Goal: Information Seeking & Learning: Learn about a topic

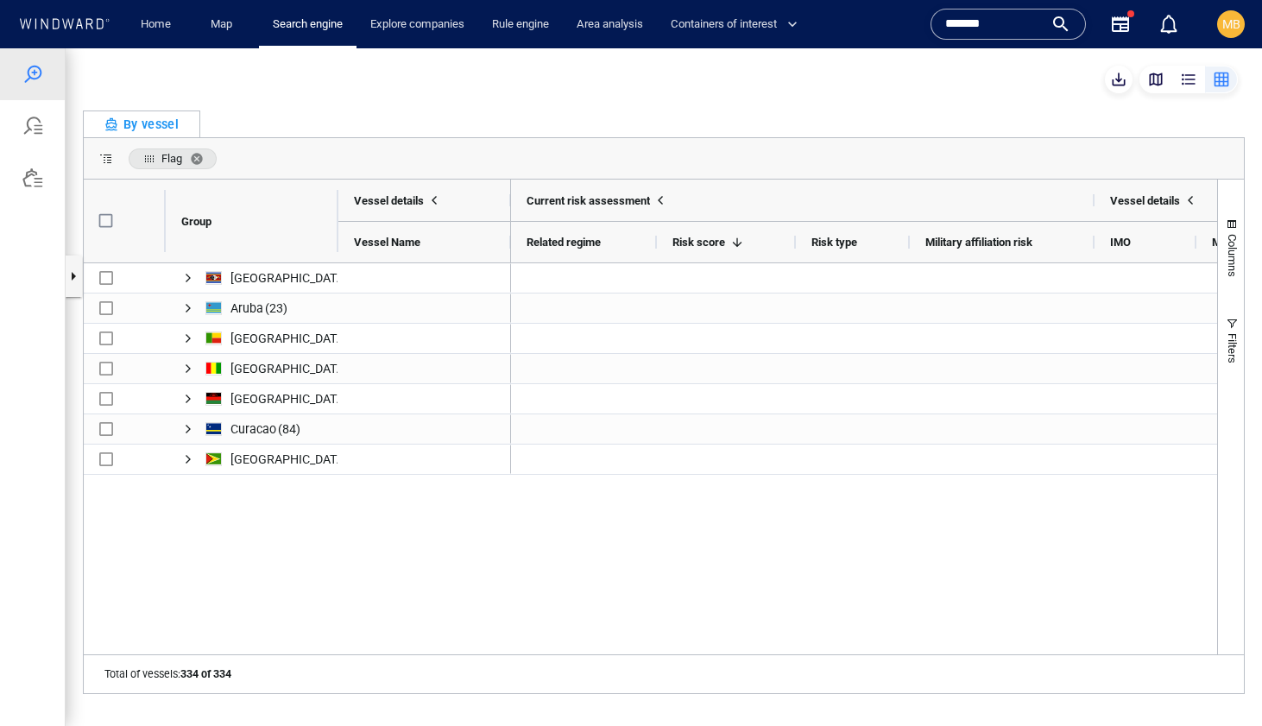
scroll to position [0, 99]
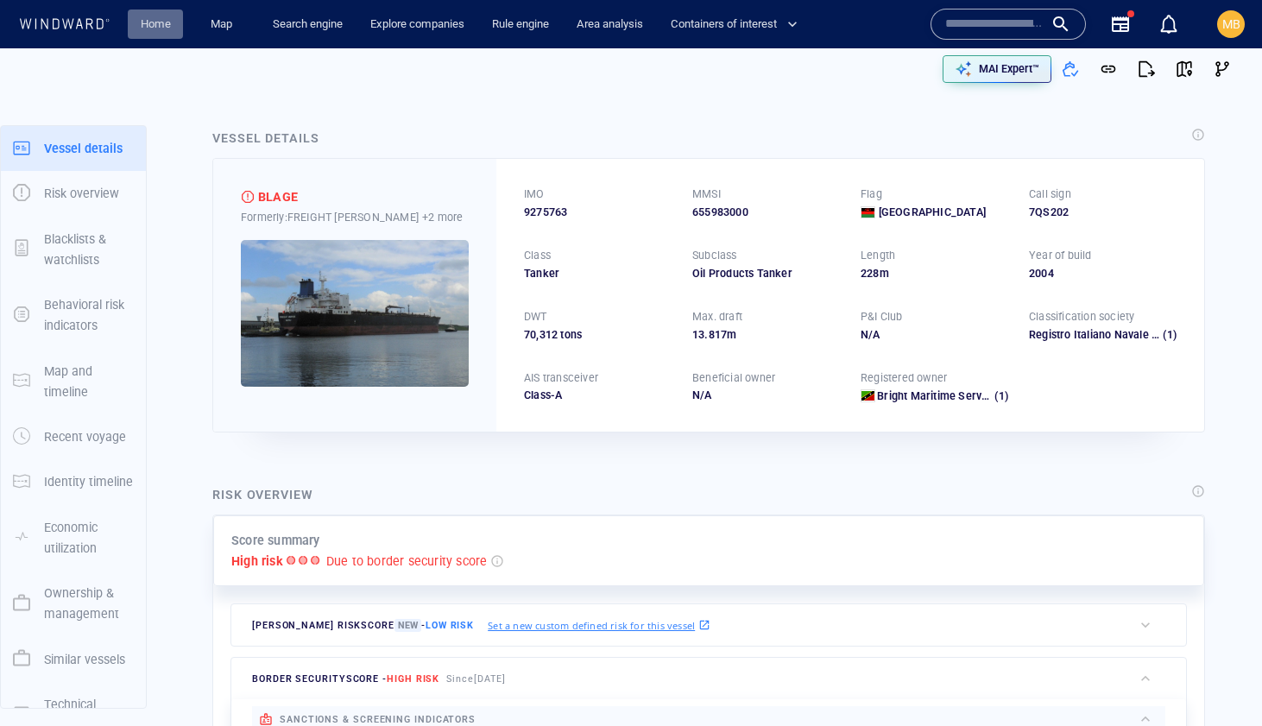
click at [157, 28] on link "Home" at bounding box center [156, 24] width 44 height 30
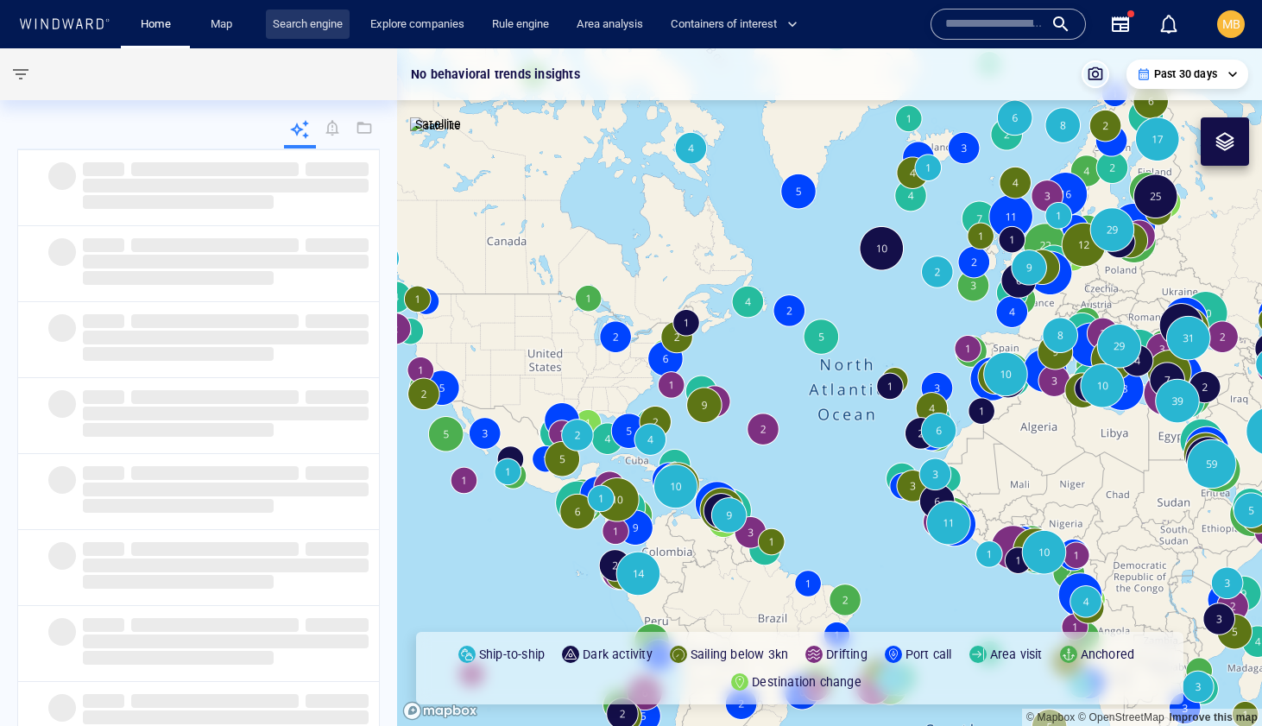
click at [325, 22] on link "Search engine" at bounding box center [308, 24] width 84 height 30
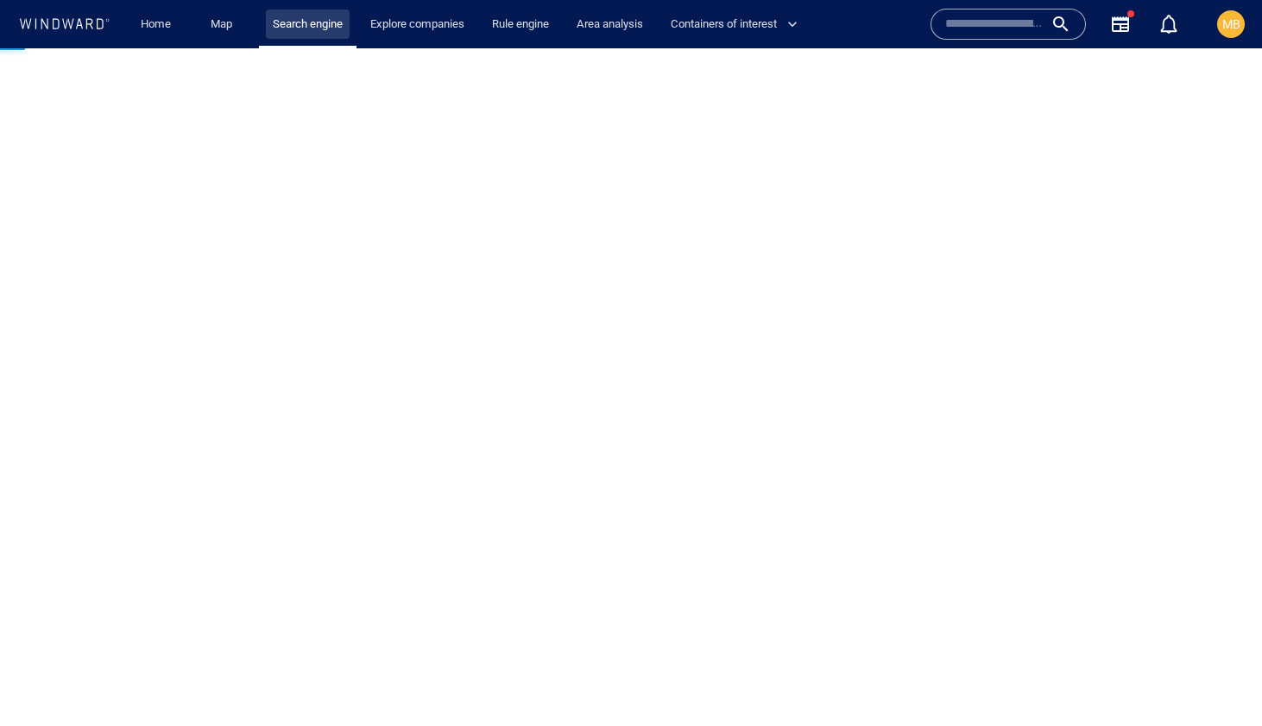
click at [325, 22] on link "Search engine" at bounding box center [308, 24] width 84 height 30
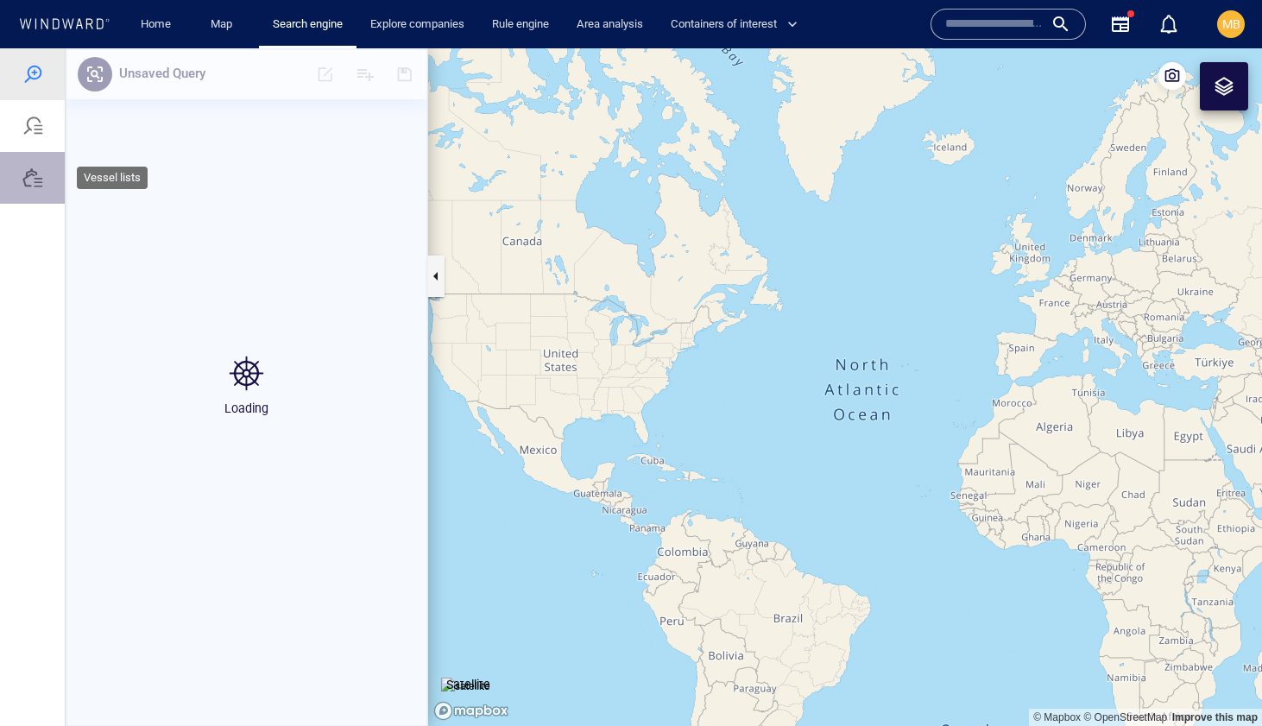
click at [38, 181] on div at bounding box center [32, 177] width 21 height 21
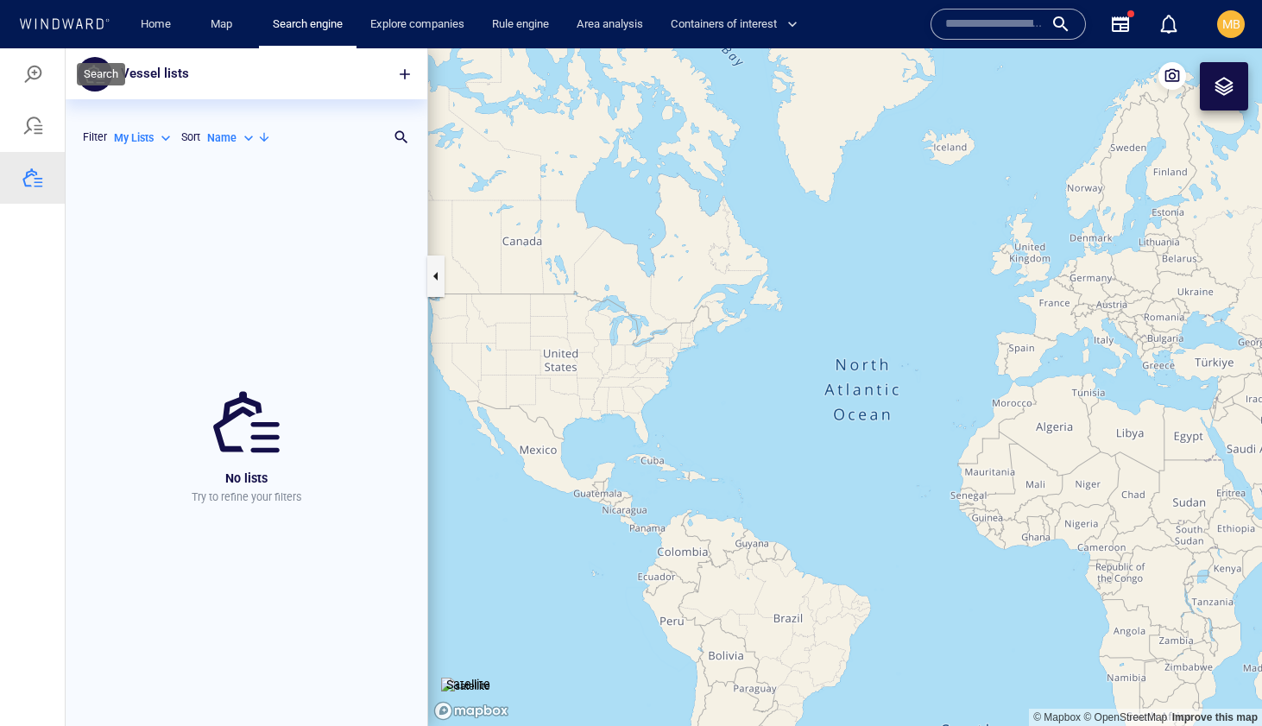
click at [40, 75] on div at bounding box center [32, 74] width 21 height 21
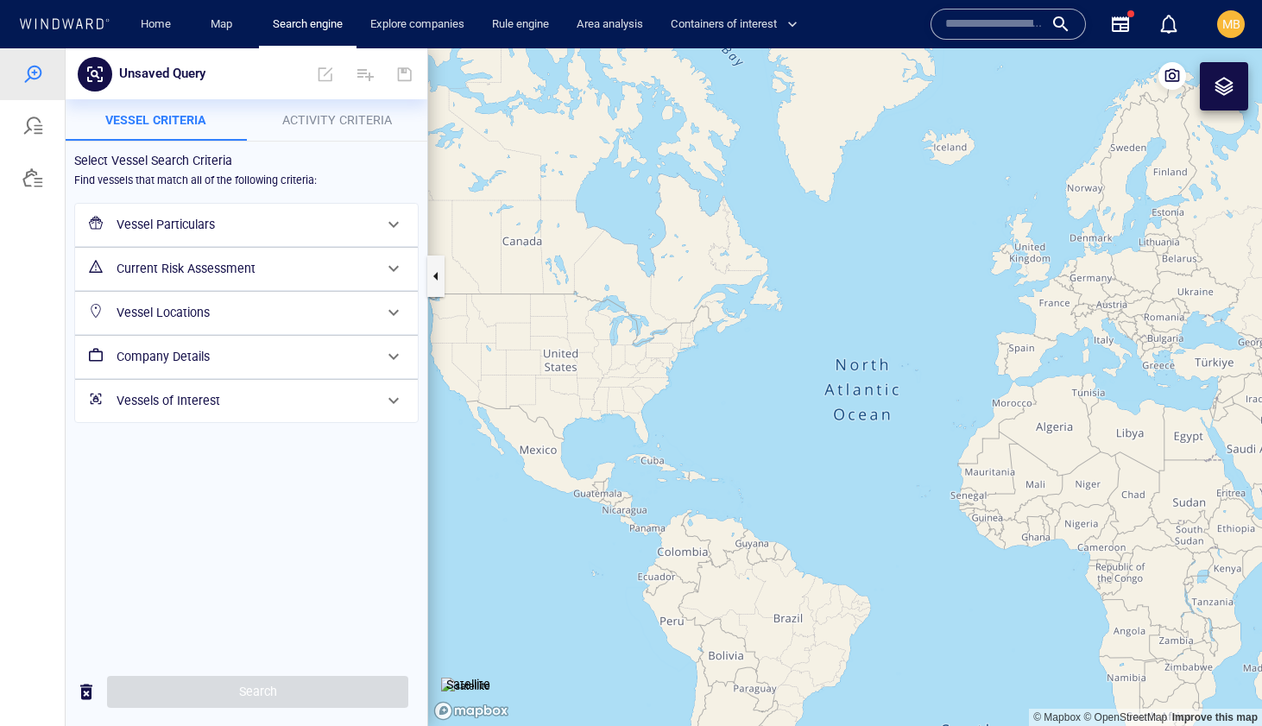
click at [229, 221] on h6 "Vessel Particulars" at bounding box center [245, 225] width 256 height 22
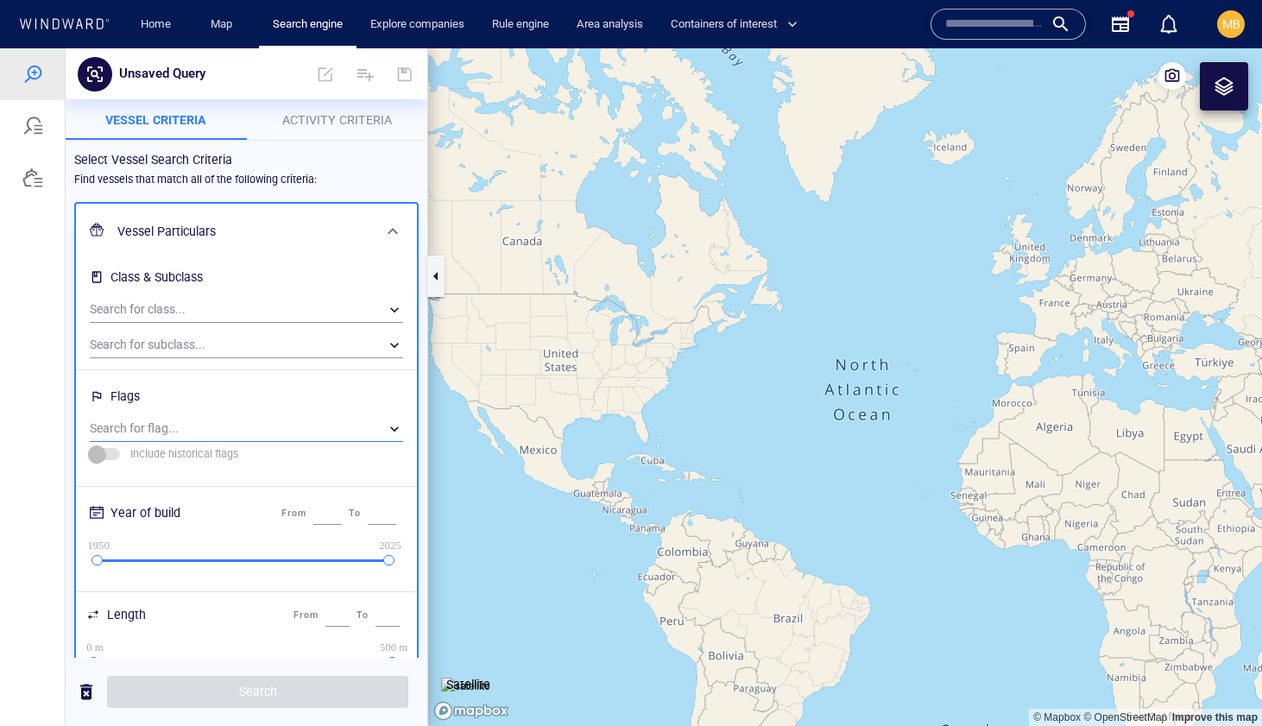
click at [186, 429] on div "​" at bounding box center [246, 429] width 313 height 26
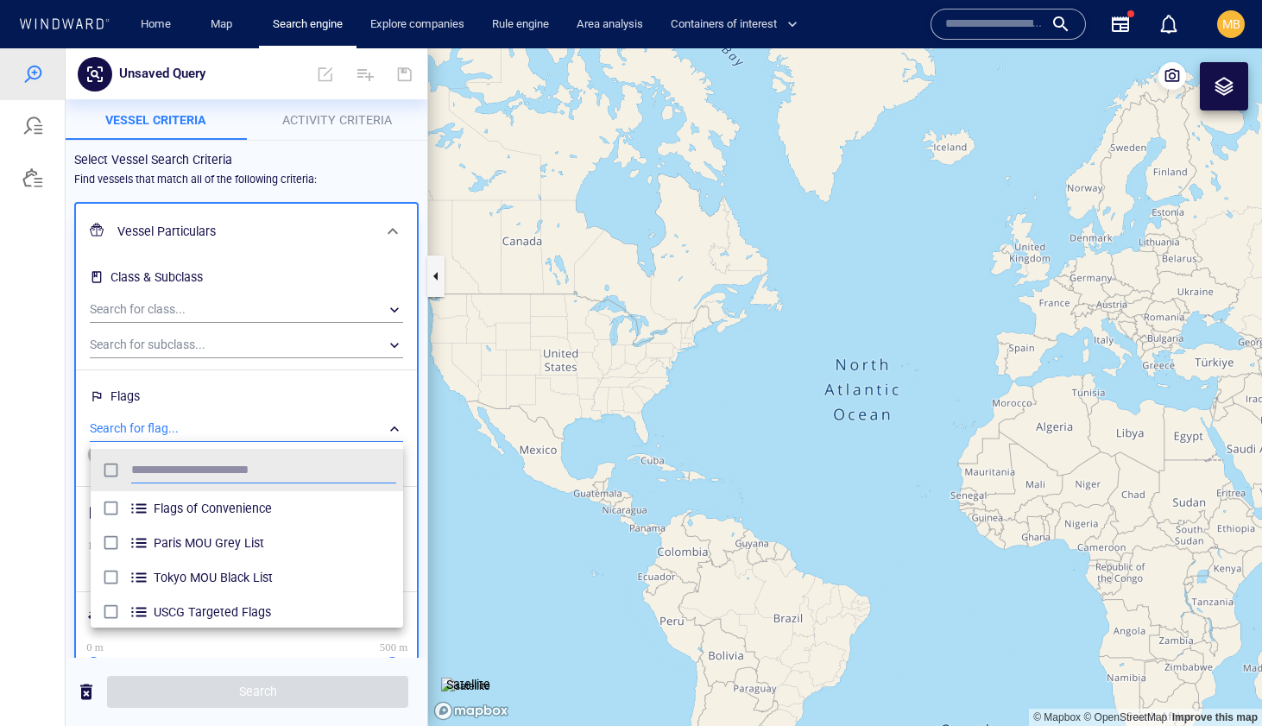
scroll to position [172, 312]
type input "****"
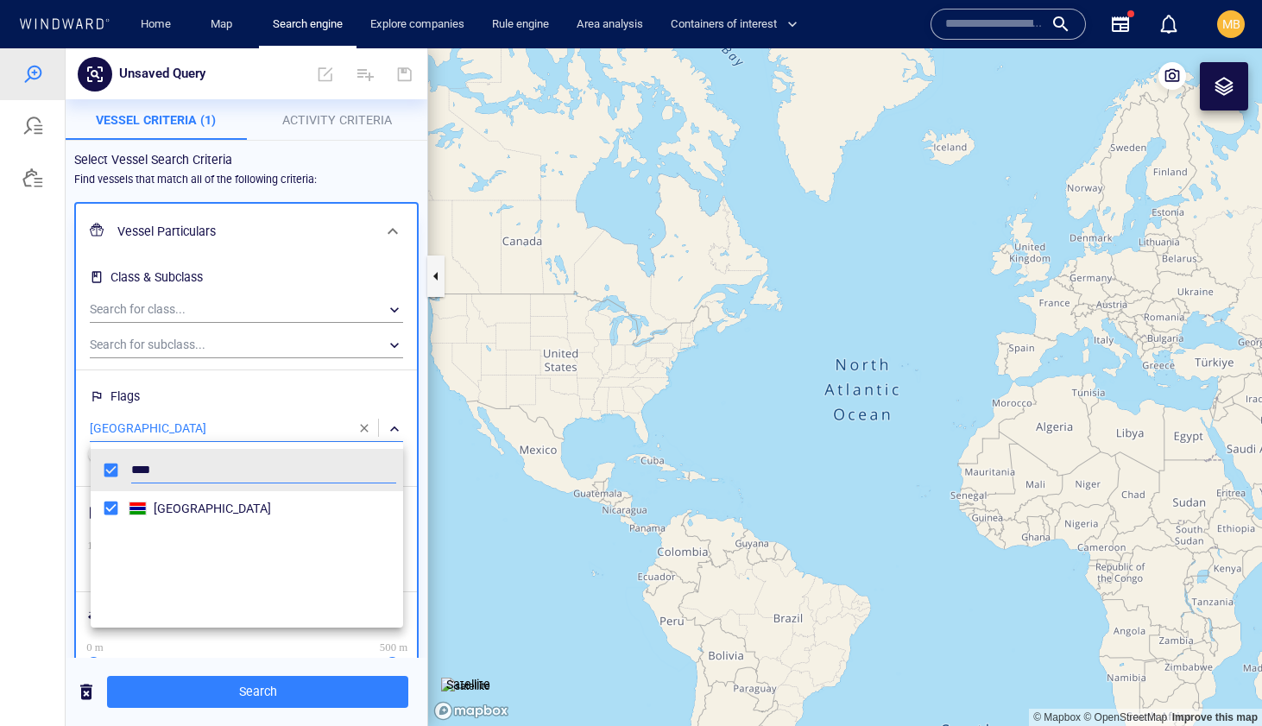
click at [246, 697] on div at bounding box center [631, 387] width 1262 height 678
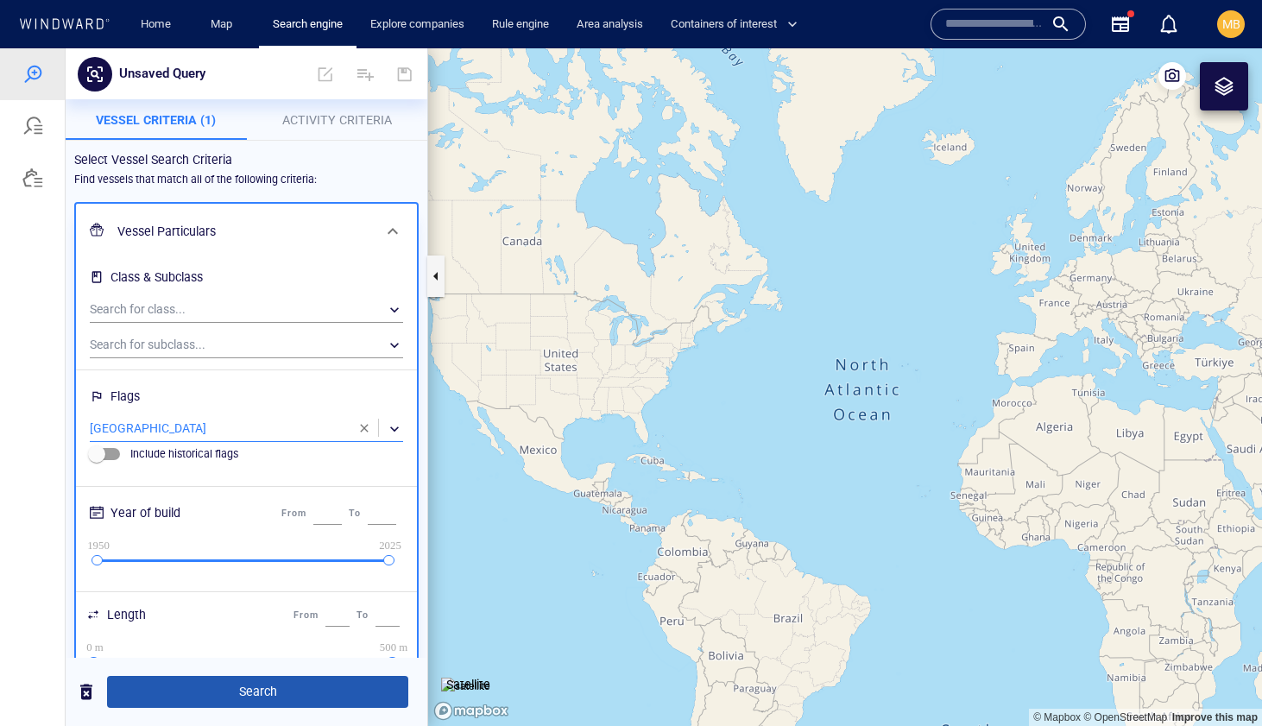
click at [253, 690] on span "Search" at bounding box center [258, 692] width 274 height 22
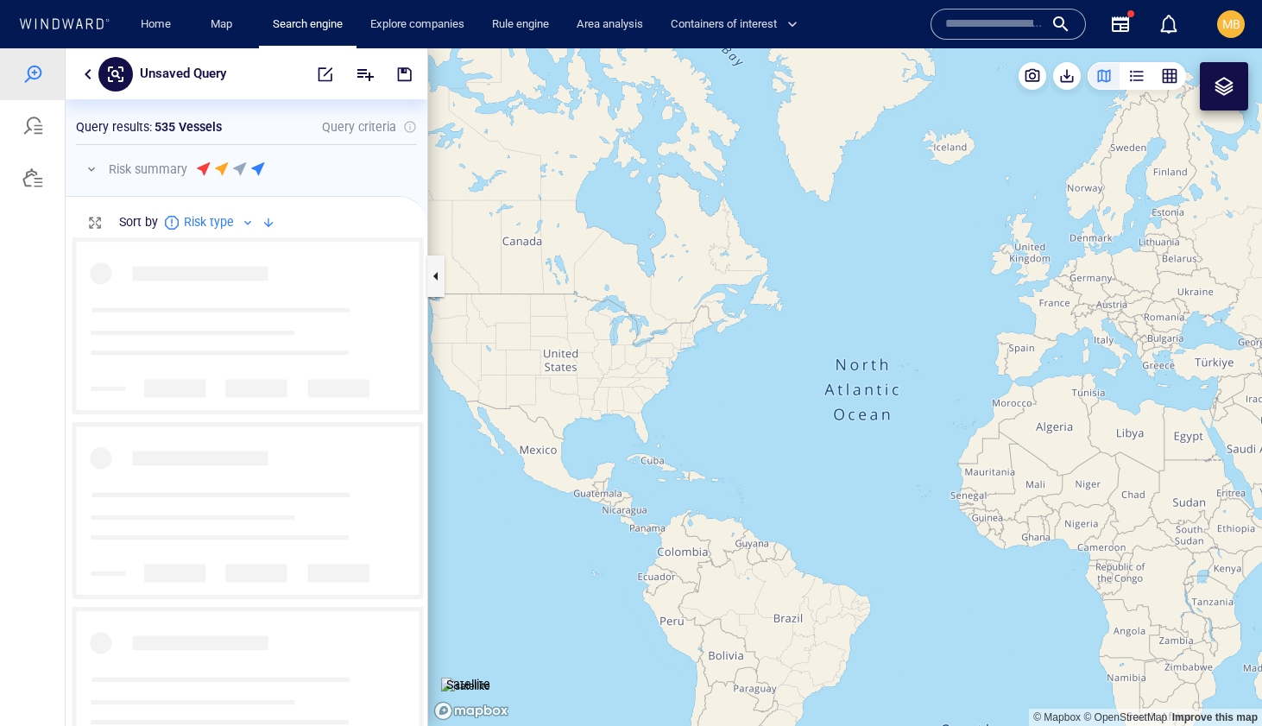
scroll to position [489, 362]
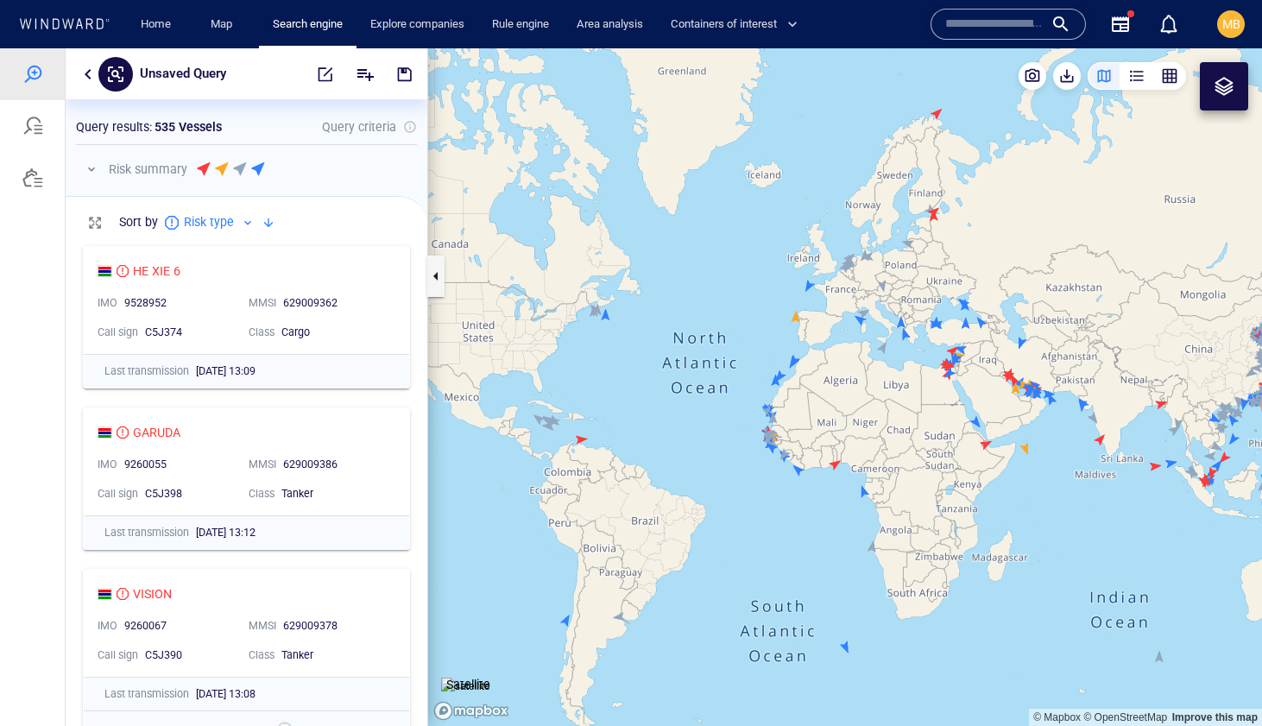
click at [969, 19] on input "text" at bounding box center [994, 24] width 98 height 26
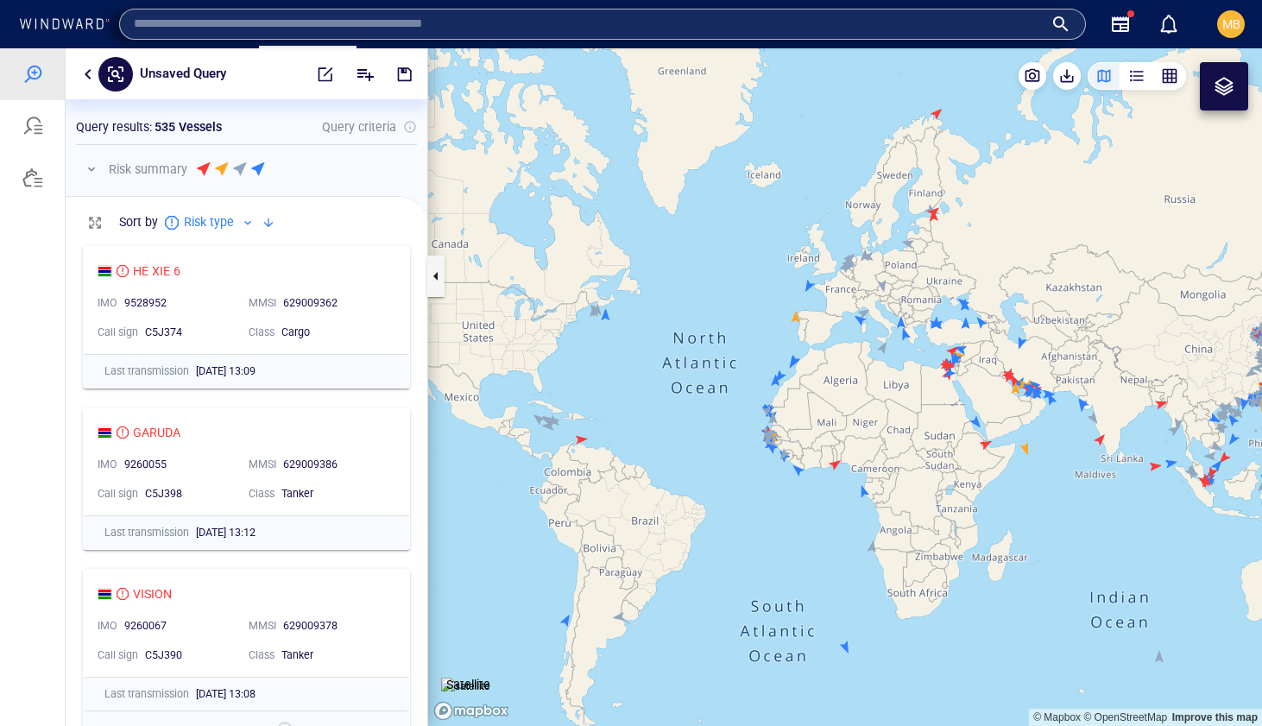
paste input "*******"
type input "*******"
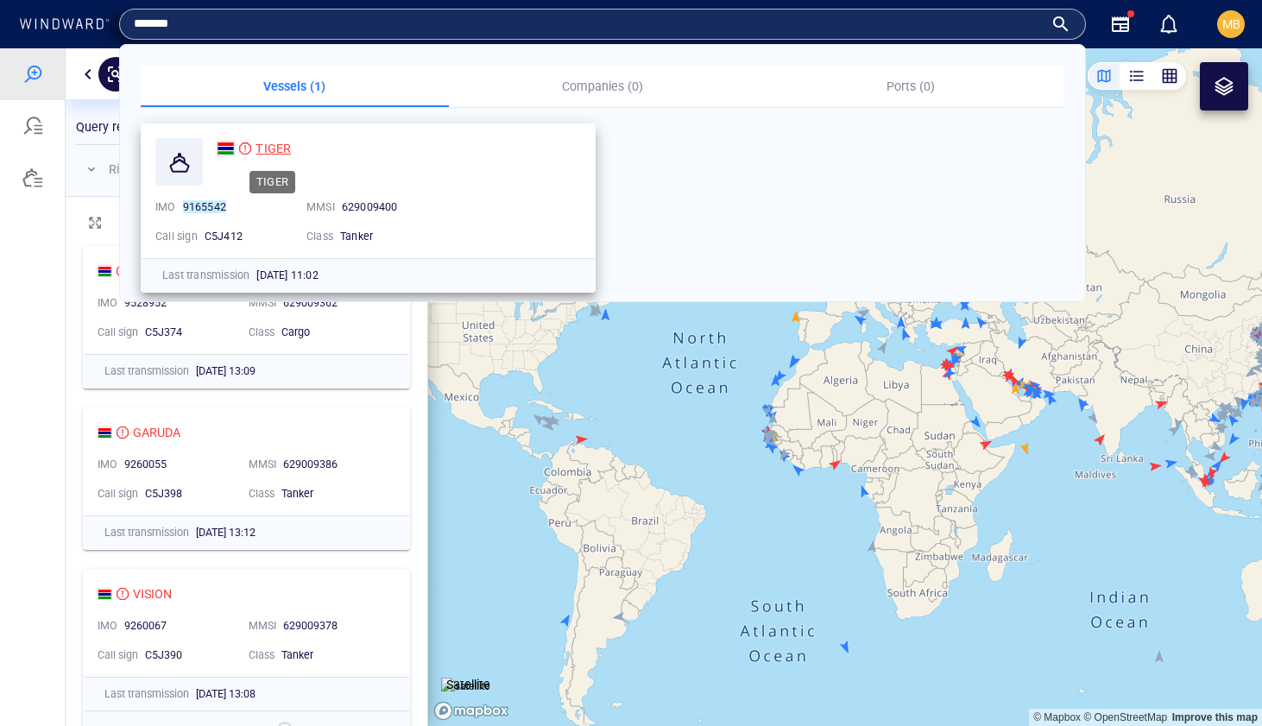
click at [272, 149] on span "TIGER" at bounding box center [272, 149] width 35 height 14
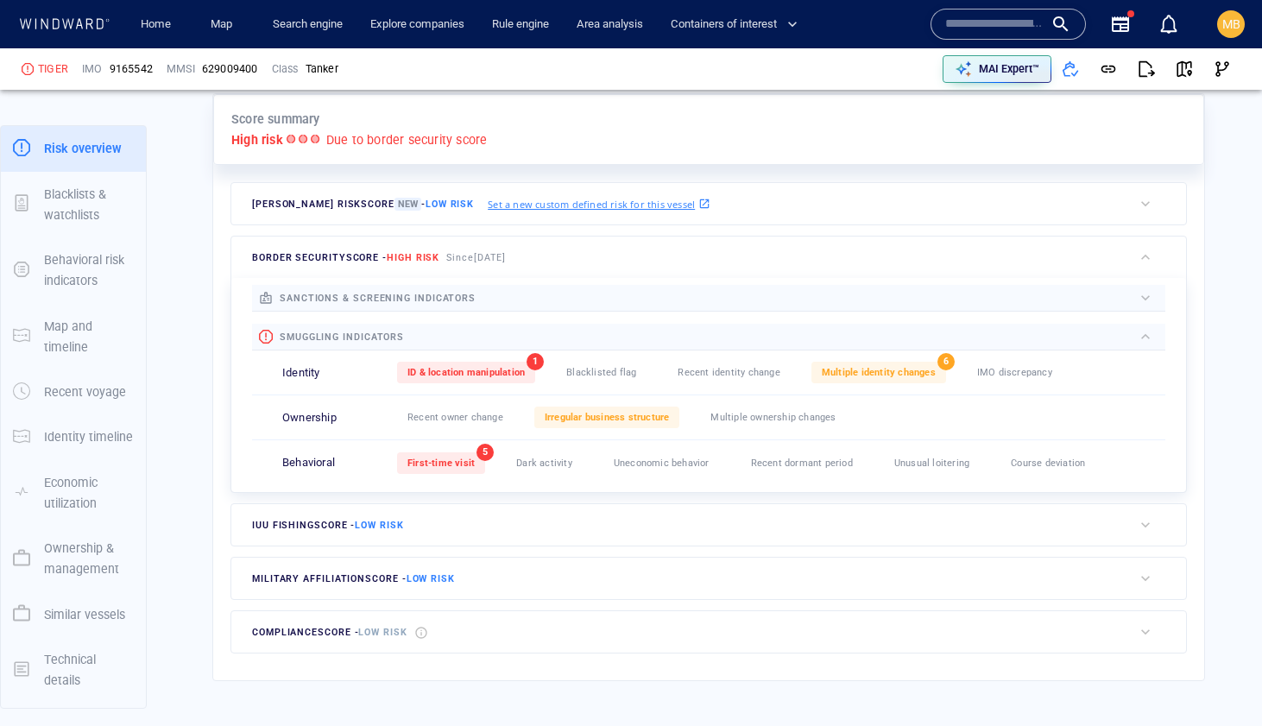
scroll to position [426, 0]
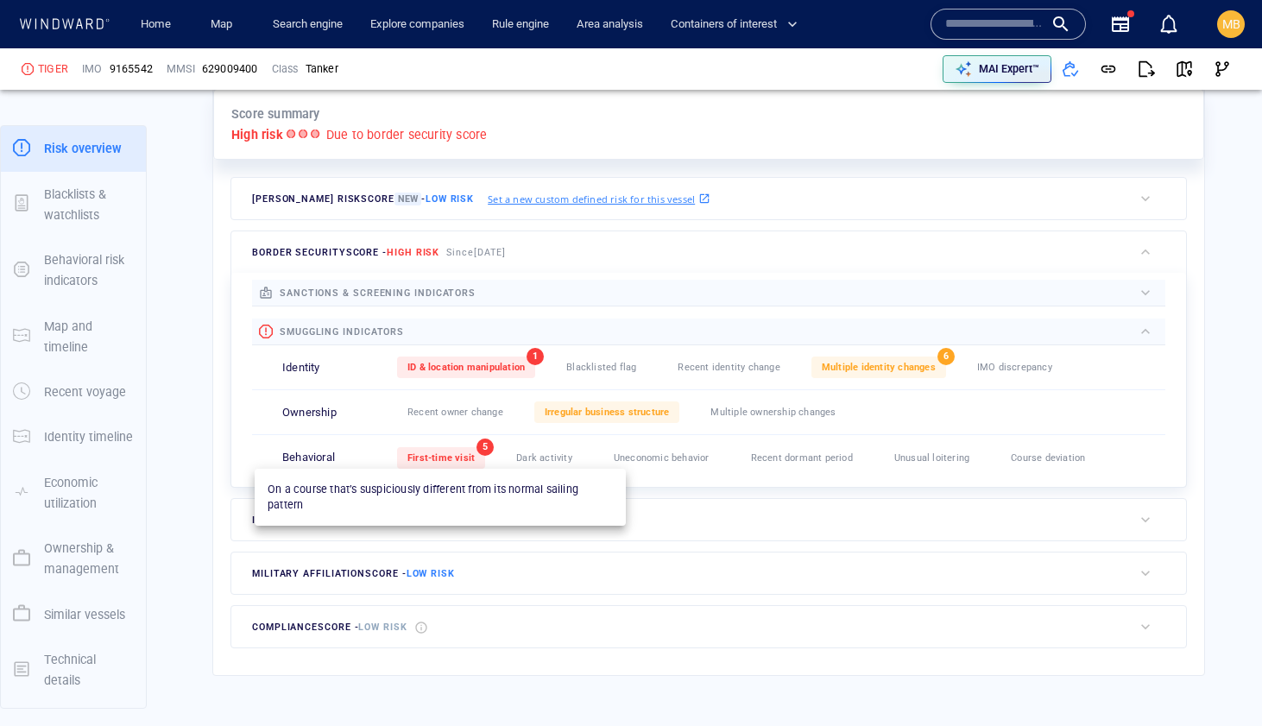
click at [461, 452] on span "First-time visit" at bounding box center [440, 457] width 67 height 11
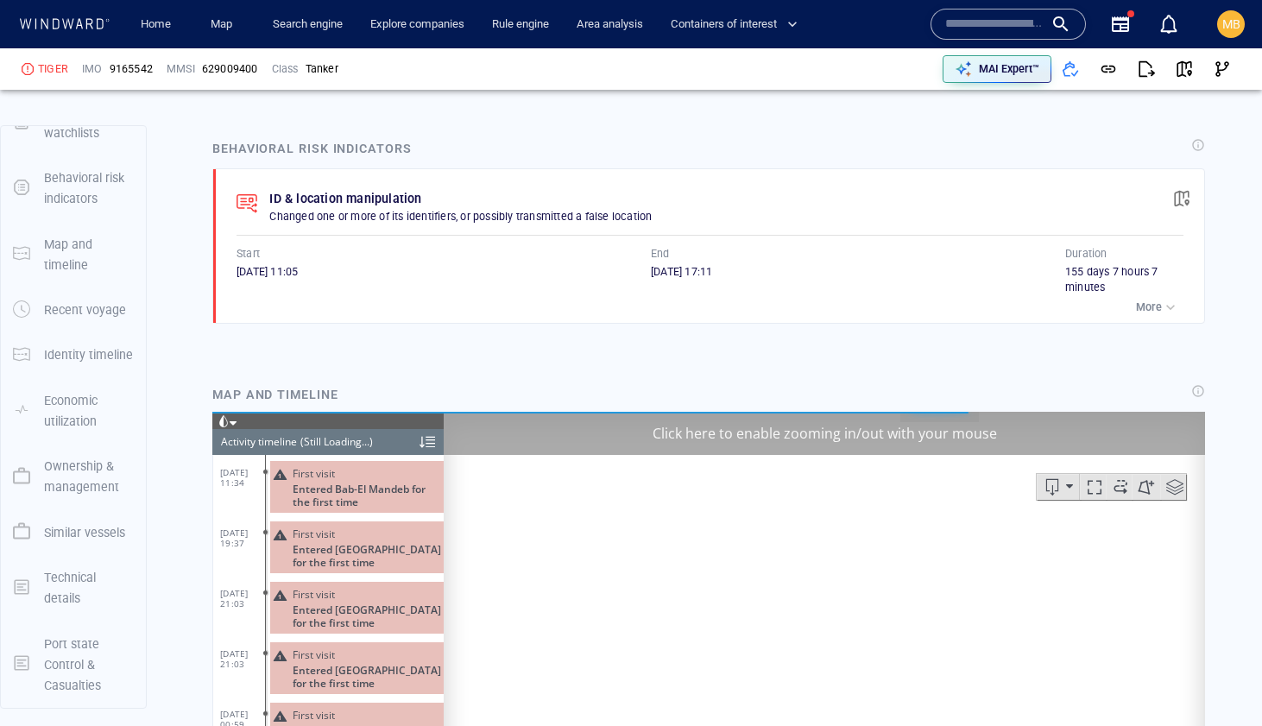
scroll to position [1182, 0]
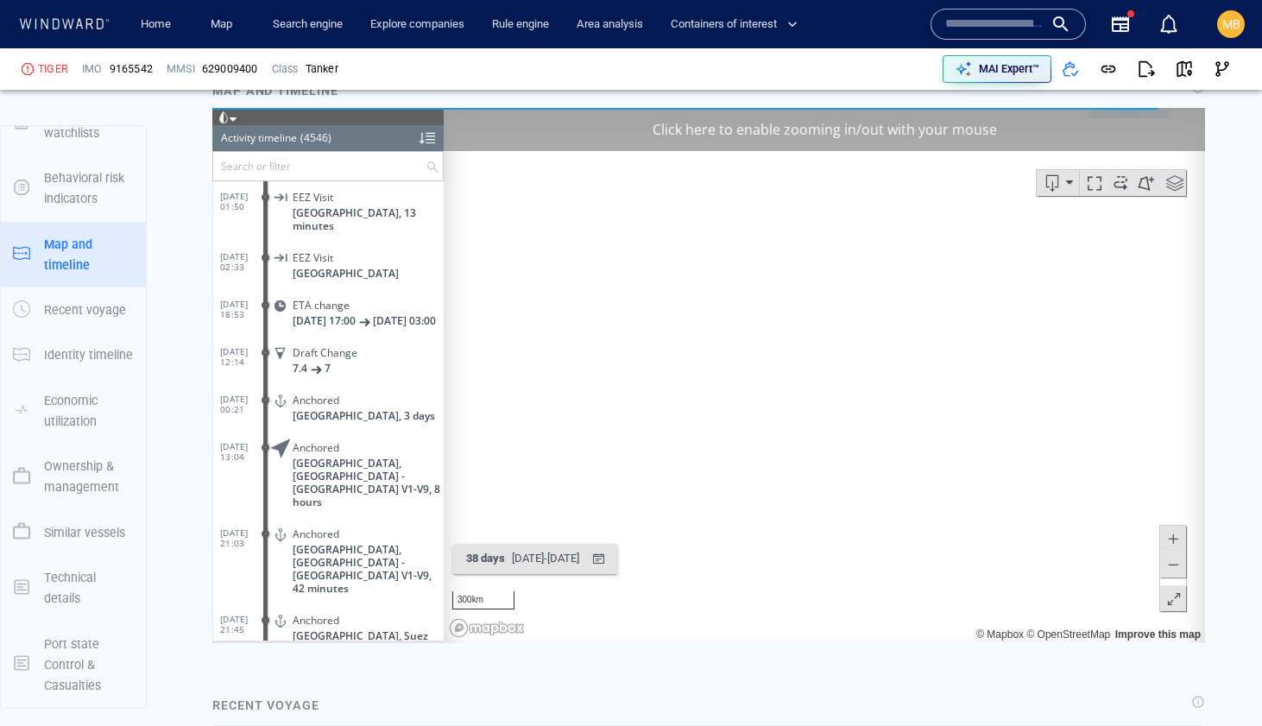
scroll to position [1446, 0]
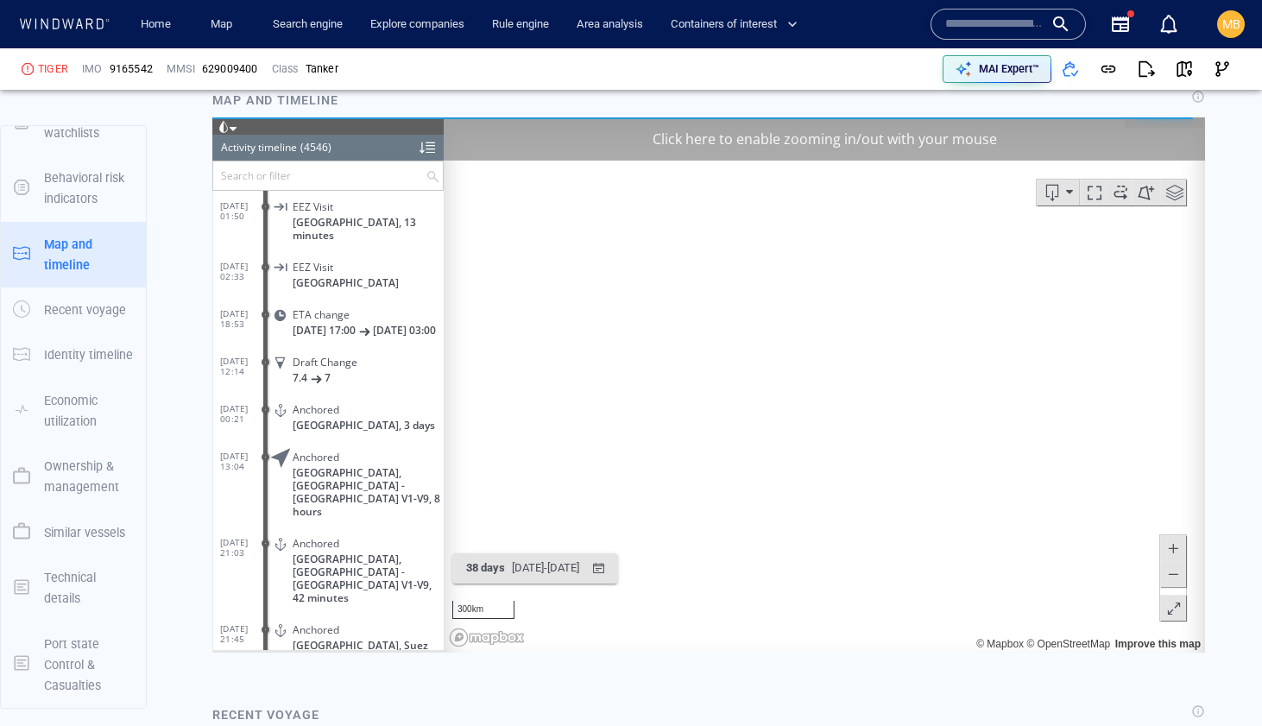
click at [1119, 192] on span at bounding box center [1120, 192] width 26 height 26
click at [921, 132] on div "Click here to enable zooming in/out with your mouse" at bounding box center [824, 138] width 761 height 43
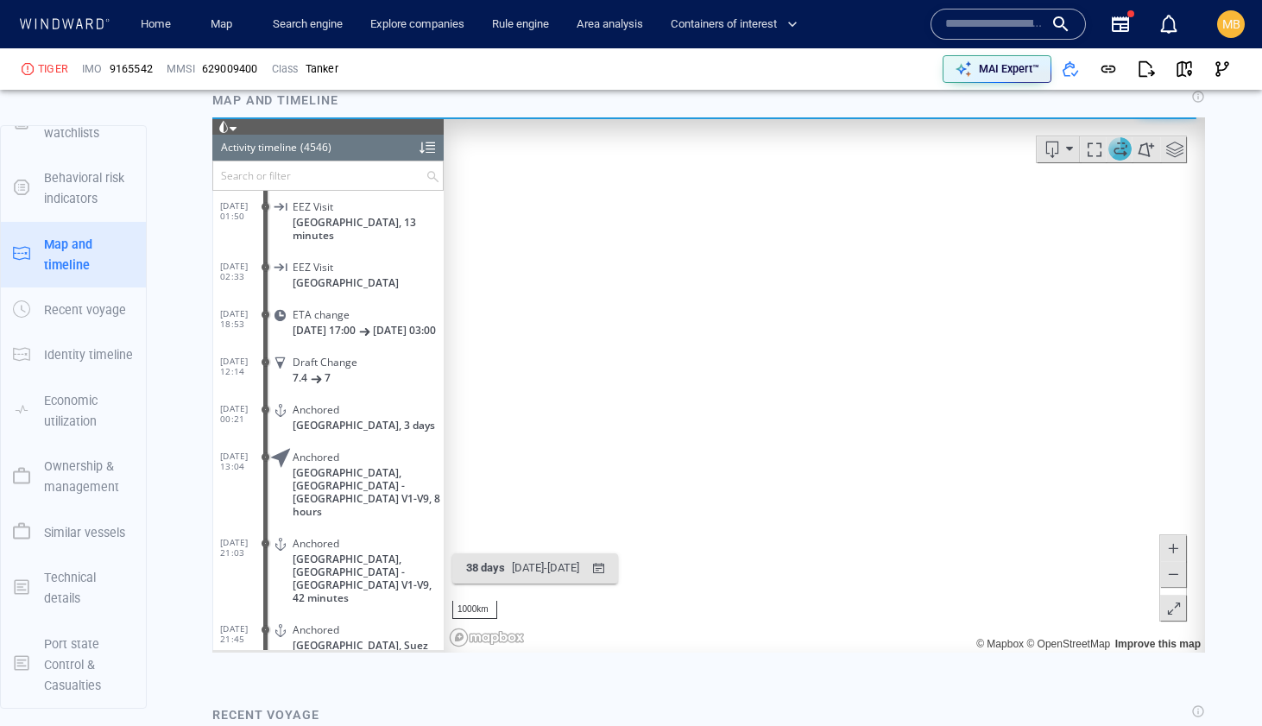
drag, startPoint x: 884, startPoint y: 207, endPoint x: 843, endPoint y: 270, distance: 74.9
click at [844, 271] on canvas "Map" at bounding box center [824, 384] width 761 height 535
